Goal: Task Accomplishment & Management: Manage account settings

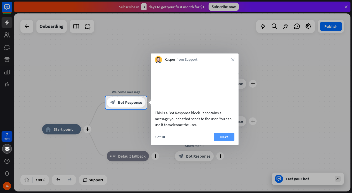
click at [220, 141] on button "Next" at bounding box center [224, 137] width 21 height 8
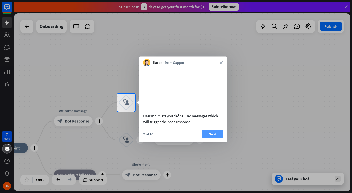
click at [212, 138] on button "Next" at bounding box center [212, 134] width 21 height 8
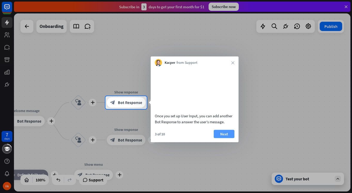
click at [216, 138] on button "Next" at bounding box center [224, 134] width 21 height 8
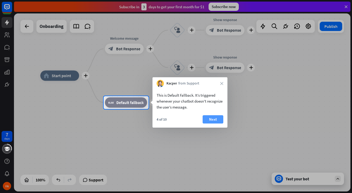
click at [210, 121] on button "Next" at bounding box center [213, 119] width 21 height 8
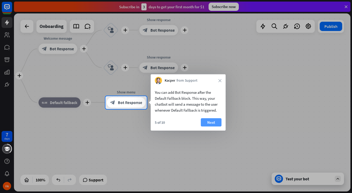
click at [212, 120] on button "Next" at bounding box center [211, 122] width 21 height 8
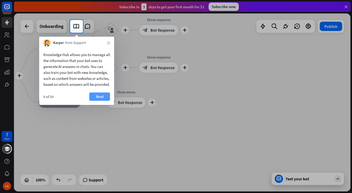
click at [102, 101] on button "Next" at bounding box center [99, 97] width 21 height 8
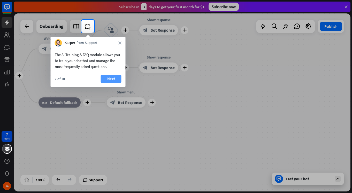
click at [111, 78] on button "Next" at bounding box center [111, 79] width 21 height 8
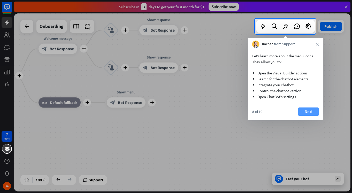
click at [309, 109] on button "Next" at bounding box center [308, 112] width 21 height 8
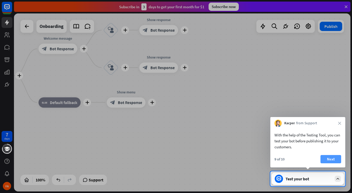
click at [337, 159] on button "Next" at bounding box center [331, 159] width 21 height 8
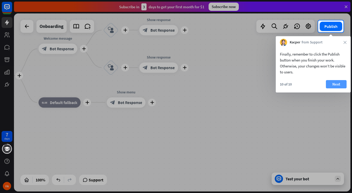
click at [333, 83] on button "Next" at bounding box center [336, 84] width 21 height 8
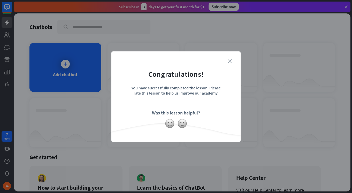
click at [229, 59] on icon "close" at bounding box center [230, 61] width 4 height 4
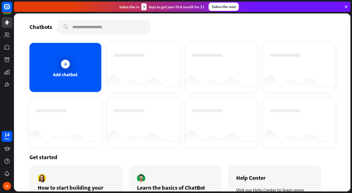
click at [226, 8] on div "Subscribe now" at bounding box center [224, 7] width 30 height 8
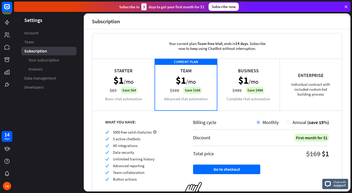
scroll to position [4, 0]
click at [109, 87] on div "Starter $1 /mo $65 Save $64 Basic chat automation" at bounding box center [123, 85] width 63 height 52
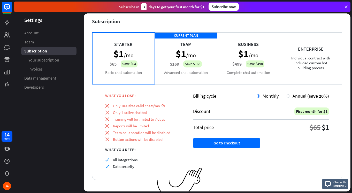
scroll to position [38, 0]
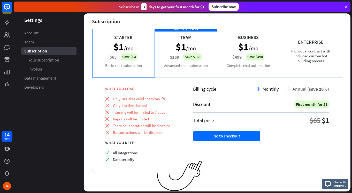
click at [287, 88] on div at bounding box center [288, 88] width 3 height 3
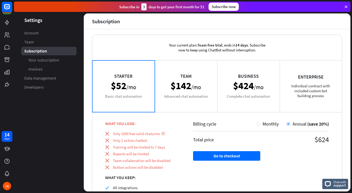
scroll to position [0, 0]
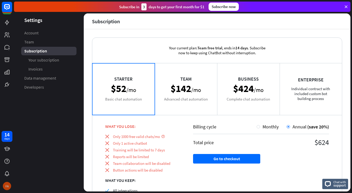
click at [9, 187] on div "FA" at bounding box center [7, 186] width 8 height 8
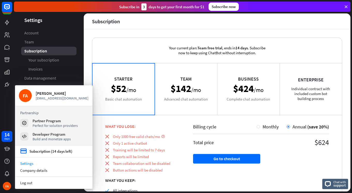
click at [23, 164] on link "Settings" at bounding box center [54, 163] width 78 height 7
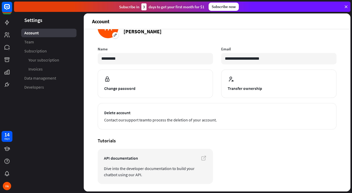
scroll to position [36, 0]
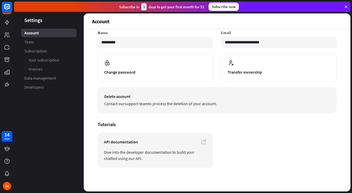
click at [119, 96] on span "Delete account" at bounding box center [217, 96] width 226 height 6
click at [108, 96] on span "Delete account" at bounding box center [217, 96] width 226 height 6
click at [107, 102] on span "Contact our support team to process the deletion of your account." at bounding box center [217, 104] width 226 height 6
click at [114, 104] on span "Contact our support team to process the deletion of your account." at bounding box center [217, 104] width 226 height 6
click at [134, 96] on span "Delete account" at bounding box center [217, 96] width 226 height 6
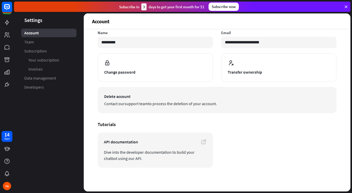
click at [174, 104] on span "Contact our support team to process the deletion of your account." at bounding box center [217, 104] width 226 height 6
click at [114, 96] on span "Delete account" at bounding box center [217, 96] width 226 height 6
click at [123, 94] on span "Delete account" at bounding box center [217, 96] width 226 height 6
click at [117, 105] on span "Contact our support team to process the deletion of your account." at bounding box center [217, 104] width 226 height 6
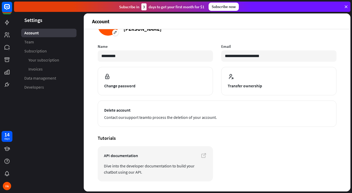
scroll to position [0, 0]
